Goal: Check status

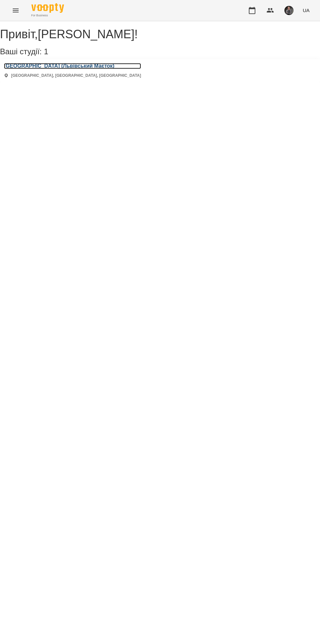
click at [38, 69] on h3 "[GEOGRAPHIC_DATA] (Львівський Маєток)" at bounding box center [72, 66] width 137 height 6
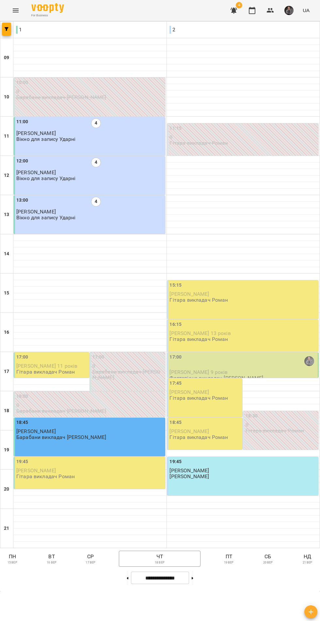
click at [265, 561] on p "сб" at bounding box center [268, 557] width 16 height 8
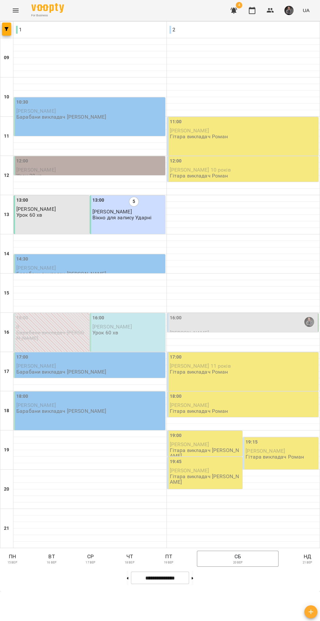
click at [309, 561] on p "нд" at bounding box center [307, 557] width 17 height 8
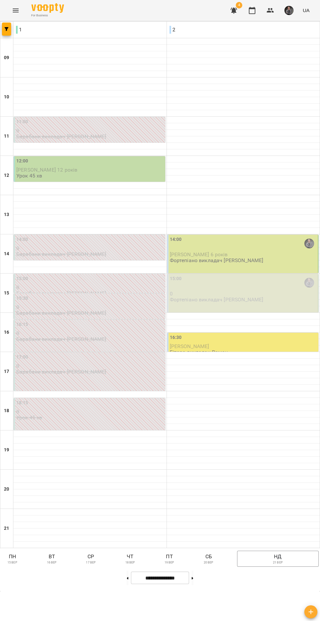
click at [199, 567] on button "сб 20 вер" at bounding box center [209, 559] width 22 height 16
